Goal: Check status: Check status

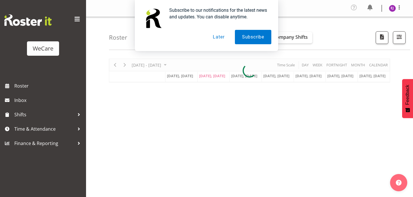
click at [218, 40] on button "Later" at bounding box center [219, 37] width 26 height 14
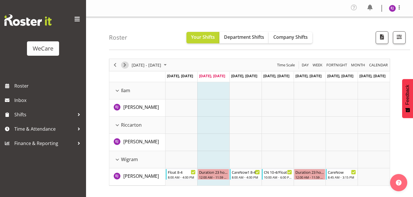
click at [125, 63] on span "Next" at bounding box center [124, 64] width 7 height 7
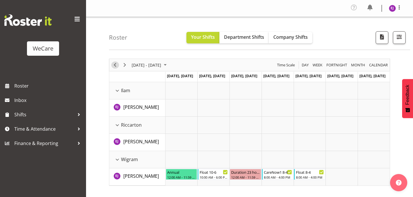
click at [114, 64] on span "Previous" at bounding box center [115, 64] width 7 height 7
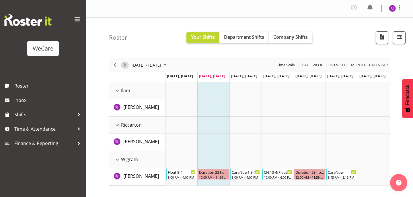
click at [126, 67] on span "Next" at bounding box center [124, 64] width 7 height 7
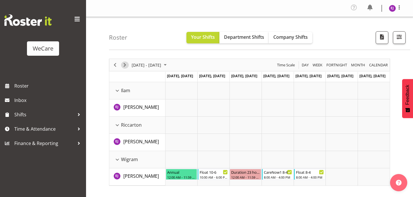
click at [126, 67] on span "Next" at bounding box center [124, 64] width 7 height 7
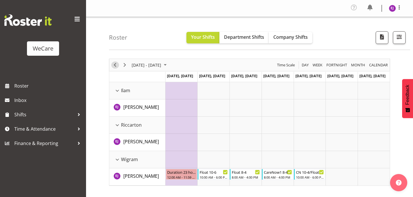
click at [114, 65] on span "Previous" at bounding box center [115, 64] width 7 height 7
